Goal: Task Accomplishment & Management: Manage account settings

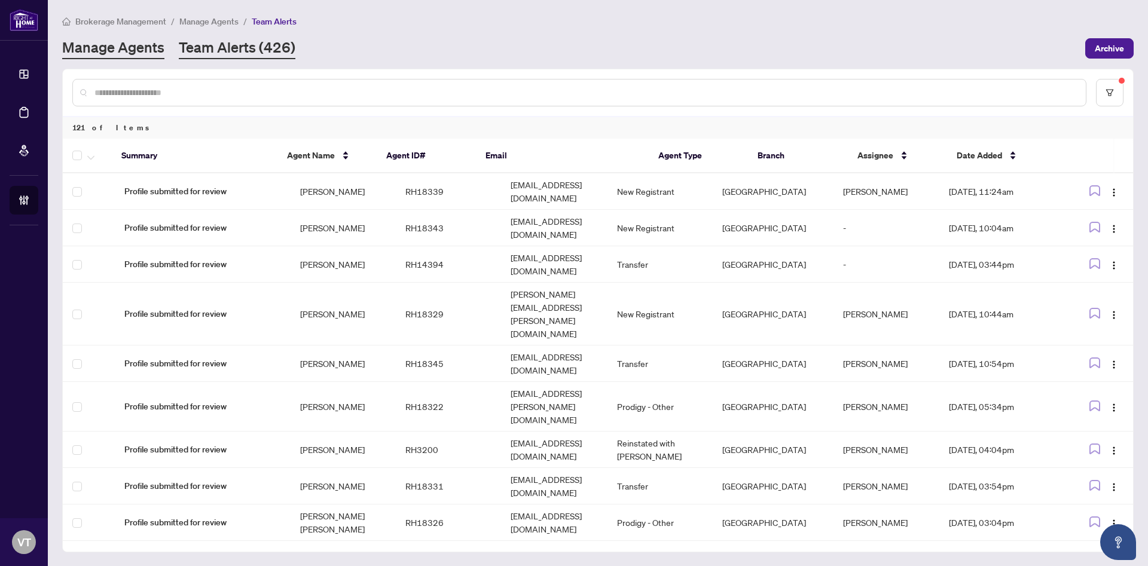
click at [127, 47] on link "Manage Agents" at bounding box center [113, 49] width 102 height 22
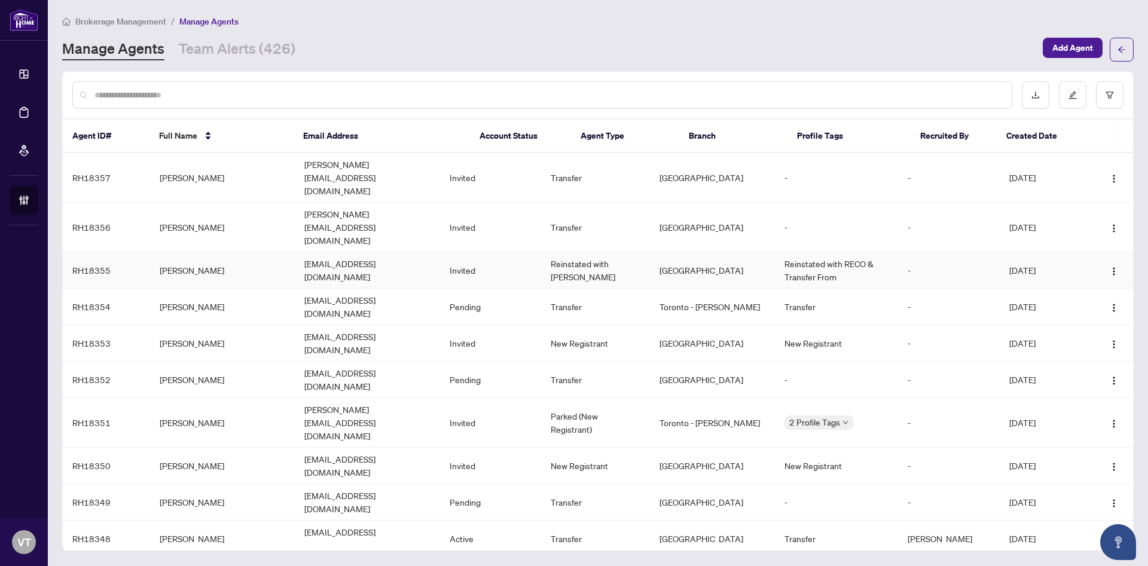
click at [409, 252] on td "[EMAIL_ADDRESS][DOMAIN_NAME]" at bounding box center [367, 270] width 145 height 36
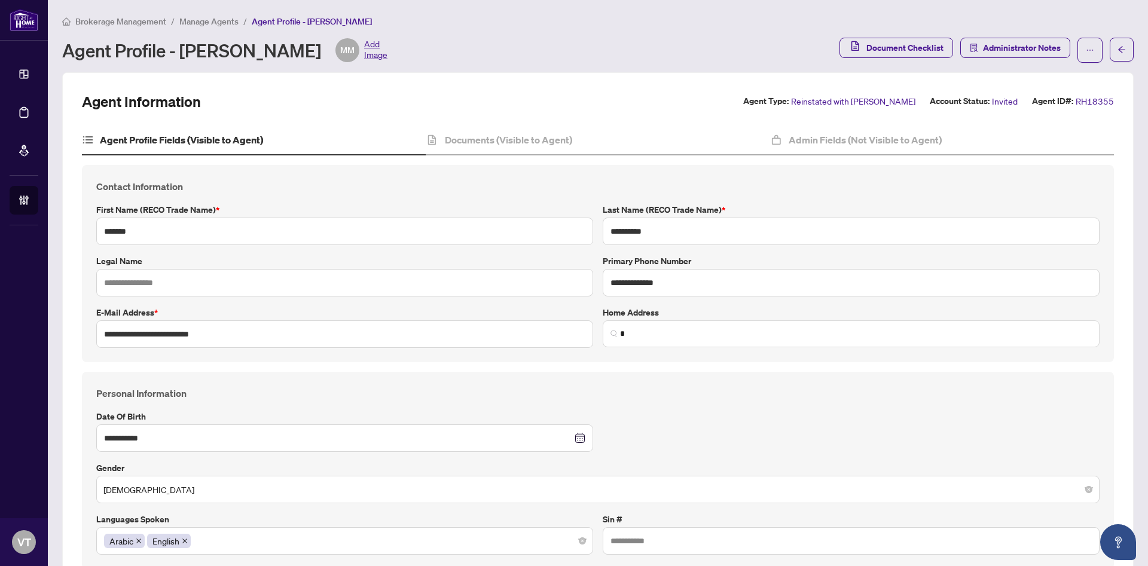
click at [221, 23] on span "Manage Agents" at bounding box center [208, 21] width 59 height 11
